Goal: Find specific page/section: Find specific page/section

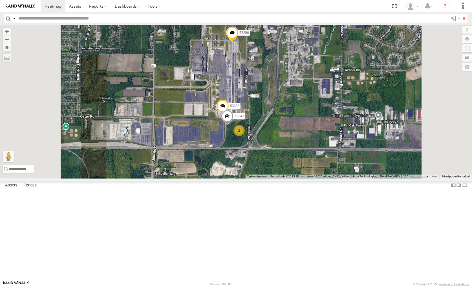
click at [71, 16] on input "text" at bounding box center [232, 18] width 433 height 8
type input "*****"
click at [461, 14] on input "**" at bounding box center [464, 18] width 6 height 8
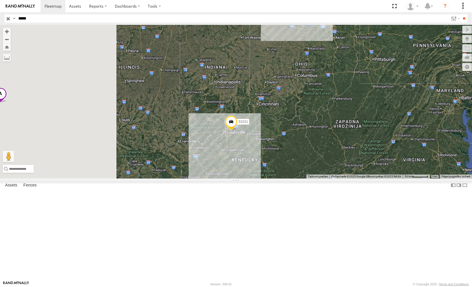
drag, startPoint x: 254, startPoint y: 205, endPoint x: 351, endPoint y: 121, distance: 128.1
click at [351, 121] on div "53151" at bounding box center [236, 101] width 472 height 153
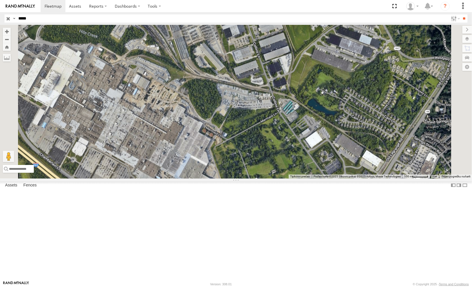
drag, startPoint x: 315, startPoint y: 227, endPoint x: 326, endPoint y: 154, distance: 73.8
click at [326, 154] on div "53151" at bounding box center [236, 101] width 472 height 153
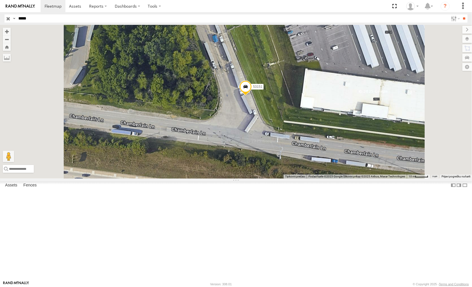
click at [8, 19] on input "button" at bounding box center [8, 18] width 7 height 8
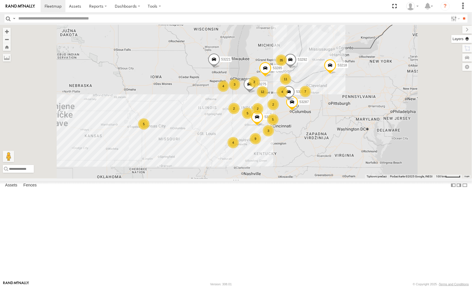
click at [465, 42] on label at bounding box center [462, 39] width 21 height 8
click at [0, 0] on label at bounding box center [0, 0] width 0 height 0
click at [0, 0] on span "Satellite + Roadmap" at bounding box center [0, 0] width 0 height 0
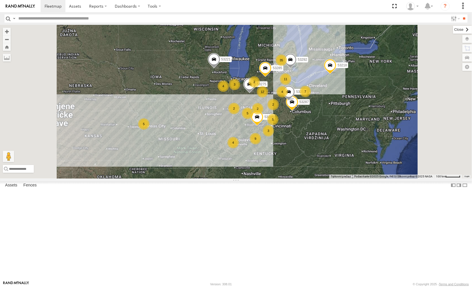
click at [453, 30] on label at bounding box center [462, 30] width 19 height 8
